Goal: Find contact information: Find contact information

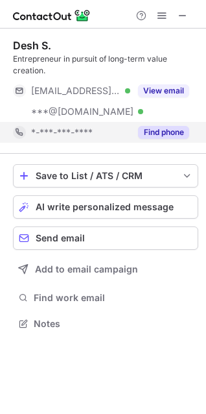
scroll to position [314, 206]
click at [150, 139] on div "Find phone" at bounding box center [159, 132] width 59 height 21
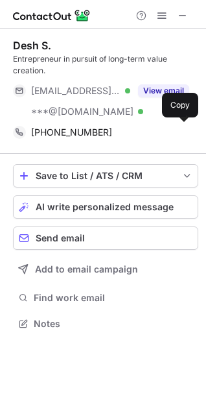
click at [150, 139] on div "+16313388000 Copy" at bounding box center [101, 132] width 176 height 21
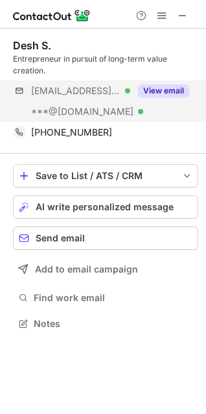
click at [190, 88] on div "***@deshsingh.com Verified ***@aol.com Verified View email" at bounding box center [105, 100] width 185 height 41
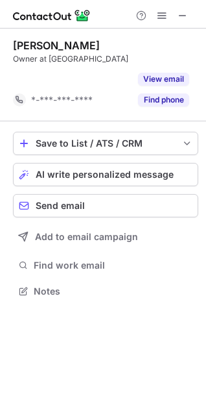
scroll to position [261, 206]
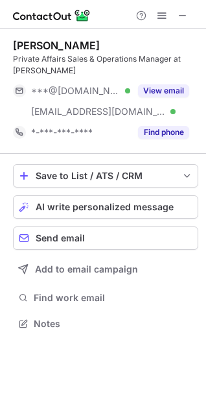
scroll to position [314, 206]
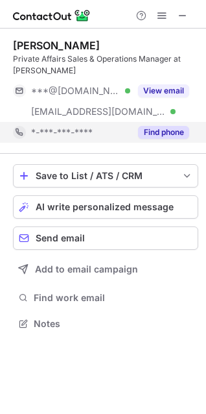
click at [141, 129] on button "Find phone" at bounding box center [163, 132] width 51 height 13
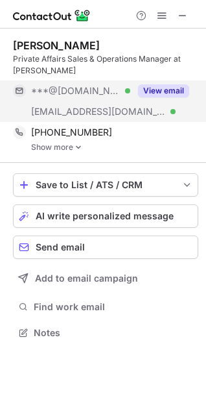
scroll to position [323, 206]
click at [167, 91] on button "View email" at bounding box center [163, 90] width 51 height 13
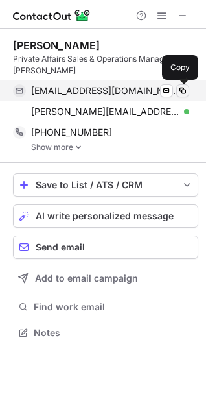
click at [183, 95] on span at bounding box center [183, 91] width 10 height 10
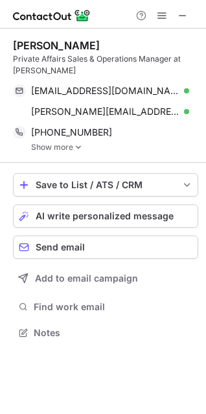
click at [58, 145] on link "Show more" at bounding box center [114, 147] width 167 height 9
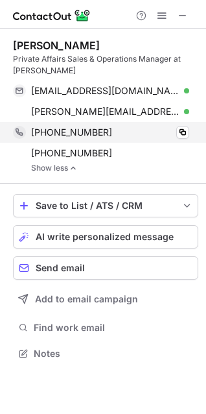
scroll to position [344, 206]
click at [121, 132] on div "+15624484188" at bounding box center [110, 132] width 158 height 12
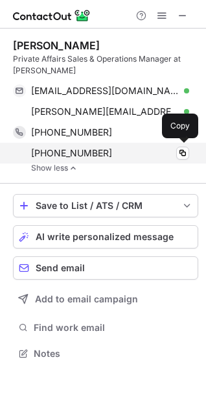
click at [124, 150] on div "+12125131757" at bounding box center [110, 153] width 158 height 12
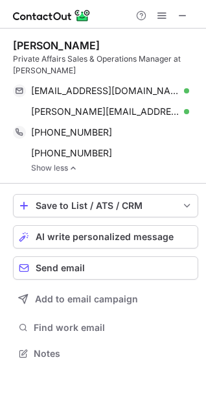
click at [37, 44] on div "Michele Li" at bounding box center [56, 45] width 87 height 13
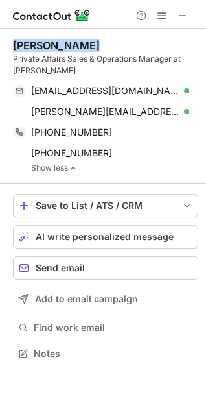
click at [37, 44] on div "Michele Li" at bounding box center [56, 45] width 87 height 13
copy div "Michele Li"
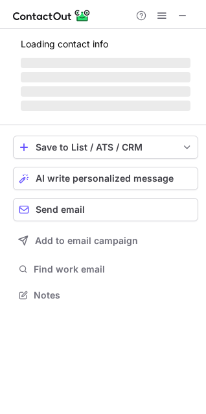
scroll to position [282, 206]
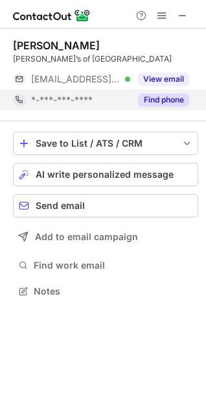
click at [160, 93] on button "Find phone" at bounding box center [163, 99] width 51 height 13
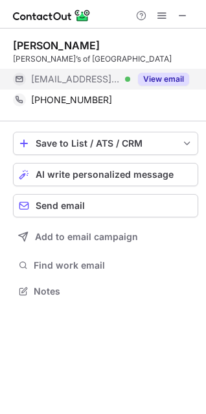
click at [157, 80] on button "View email" at bounding box center [163, 79] width 51 height 13
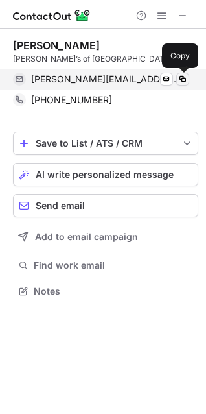
click at [181, 79] on span at bounding box center [183, 79] width 10 height 10
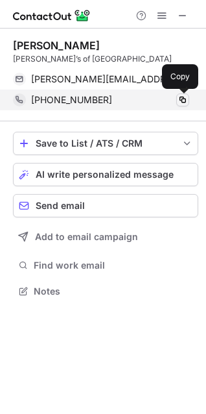
click at [178, 100] on span at bounding box center [183, 100] width 10 height 10
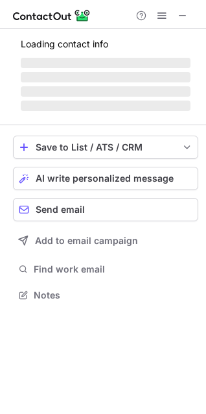
scroll to position [303, 206]
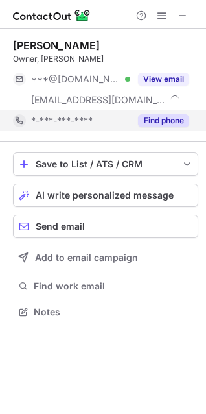
click at [167, 118] on button "Find phone" at bounding box center [163, 120] width 51 height 13
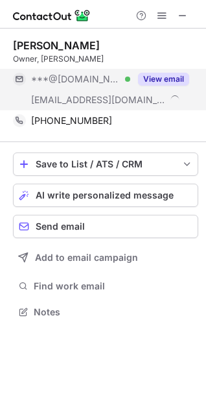
click at [166, 76] on button "View email" at bounding box center [163, 79] width 51 height 13
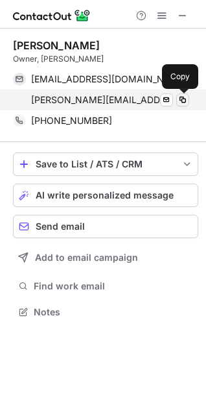
click at [182, 97] on span at bounding box center [183, 100] width 10 height 10
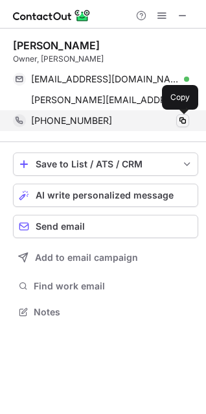
drag, startPoint x: 178, startPoint y: 123, endPoint x: 0, endPoint y: 91, distance: 181.1
click at [178, 123] on span at bounding box center [183, 120] width 10 height 10
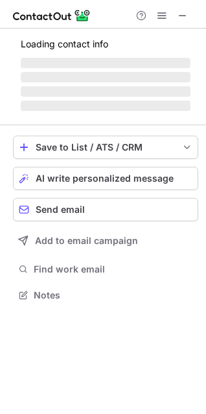
scroll to position [294, 206]
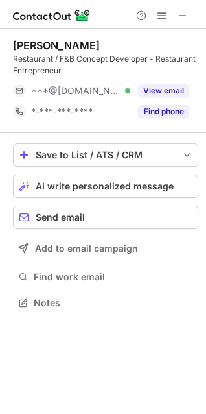
click at [34, 51] on div "[PERSON_NAME]" at bounding box center [56, 45] width 87 height 13
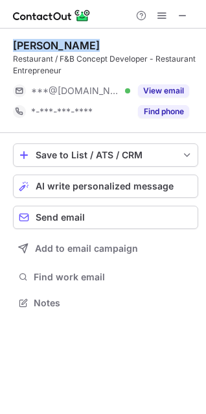
click at [34, 51] on div "[PERSON_NAME]" at bounding box center [56, 45] width 87 height 13
copy div "[PERSON_NAME]"
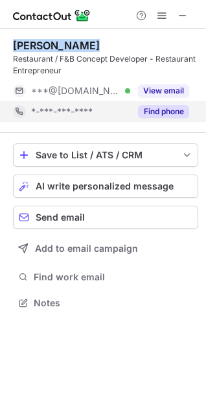
click at [162, 115] on button "Find phone" at bounding box center [163, 111] width 51 height 13
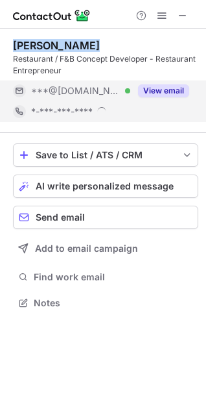
click at [167, 89] on button "View email" at bounding box center [163, 90] width 51 height 13
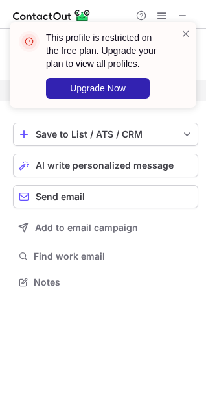
scroll to position [273, 206]
click at [181, 34] on span at bounding box center [186, 33] width 10 height 13
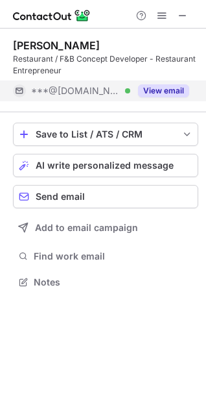
click at [180, 99] on div "View email" at bounding box center [159, 90] width 59 height 21
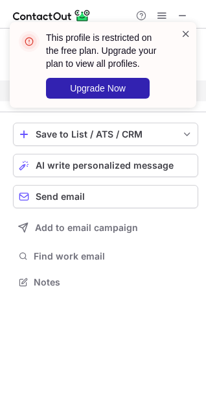
click at [181, 32] on span at bounding box center [186, 33] width 10 height 13
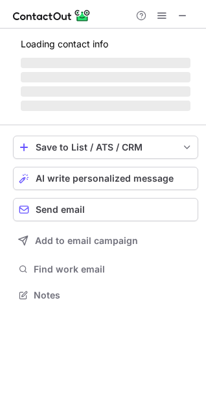
scroll to position [294, 206]
